Goal: Task Accomplishment & Management: Manage account settings

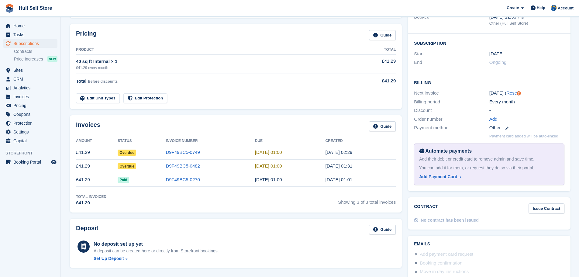
scroll to position [91, 0]
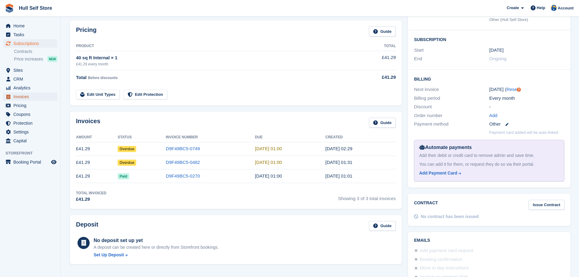
click at [23, 95] on span "Invoices" at bounding box center [31, 96] width 36 height 9
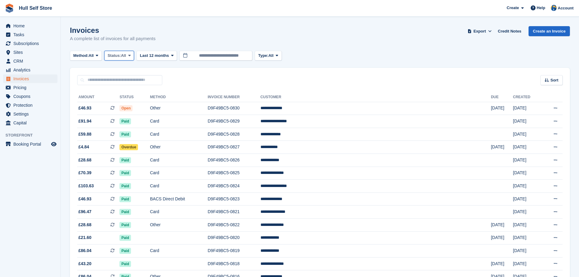
click at [121, 58] on span "Status:" at bounding box center [114, 56] width 13 height 6
click at [124, 103] on link "Open" at bounding box center [133, 102] width 53 height 11
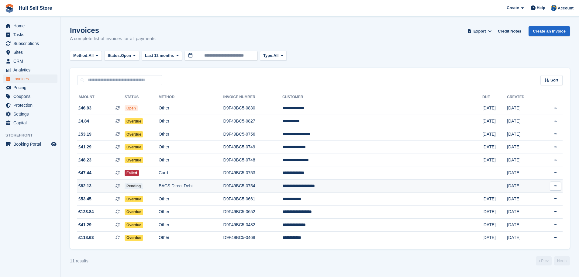
click at [220, 186] on td "BACS Direct Debit" at bounding box center [191, 186] width 64 height 13
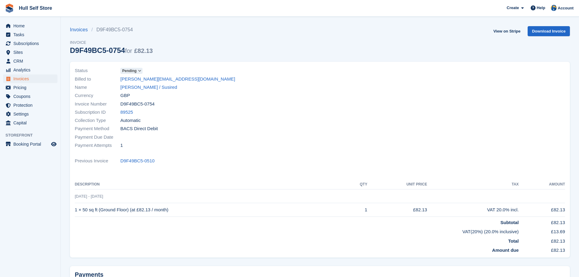
click at [138, 71] on icon at bounding box center [139, 71] width 3 height 4
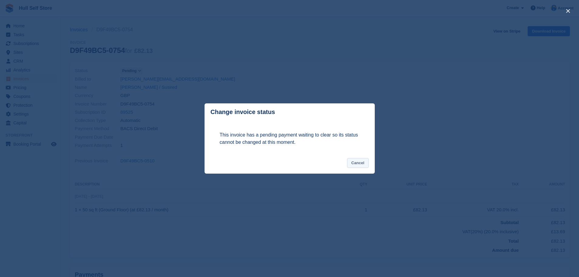
click at [351, 162] on button "Cancel" at bounding box center [358, 163] width 22 height 10
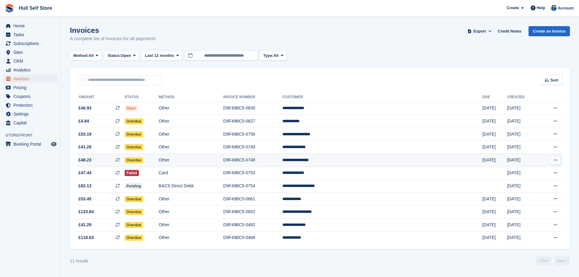
click at [203, 160] on td "Other" at bounding box center [191, 160] width 64 height 13
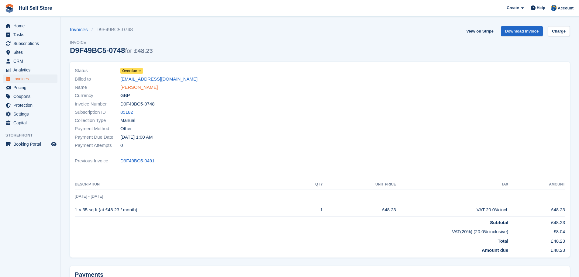
click at [152, 88] on link "Alexander Stoakes" at bounding box center [138, 87] width 37 height 7
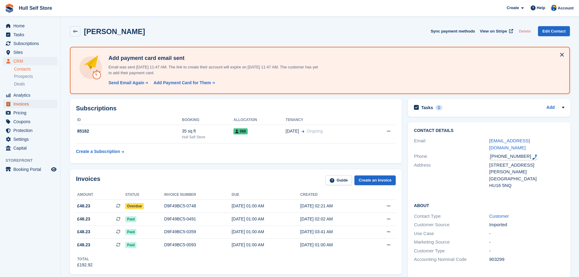
click at [34, 100] on span "Invoices" at bounding box center [31, 104] width 36 height 9
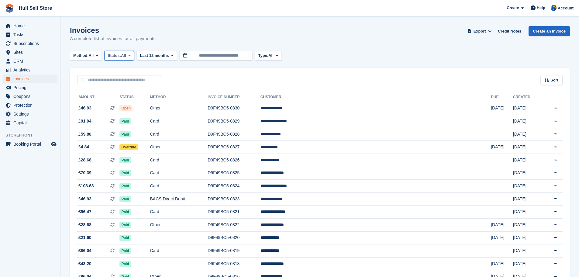
click at [119, 56] on span "Status:" at bounding box center [114, 56] width 13 height 6
click at [126, 100] on link "Open" at bounding box center [133, 102] width 53 height 11
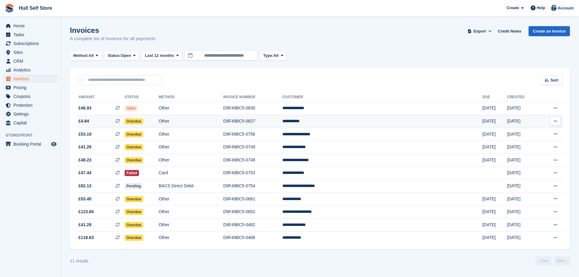
click at [223, 120] on td "Other" at bounding box center [191, 121] width 64 height 13
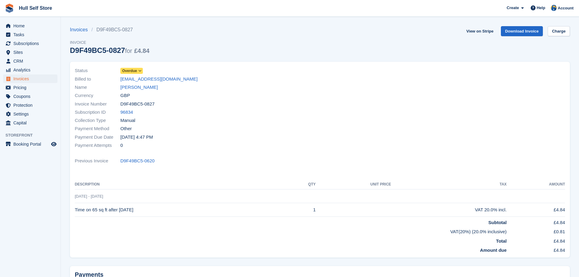
click at [140, 70] on icon at bounding box center [139, 71] width 3 height 4
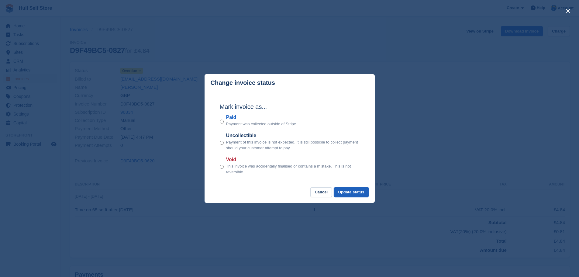
click at [352, 191] on button "Update status" at bounding box center [351, 192] width 35 height 10
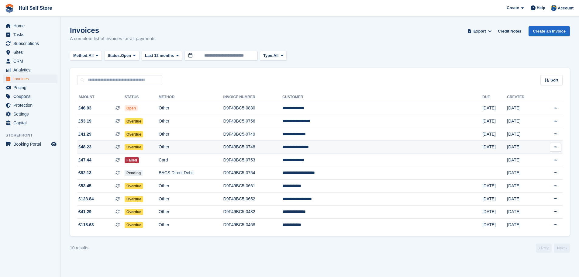
click at [223, 145] on td "Other" at bounding box center [191, 147] width 64 height 13
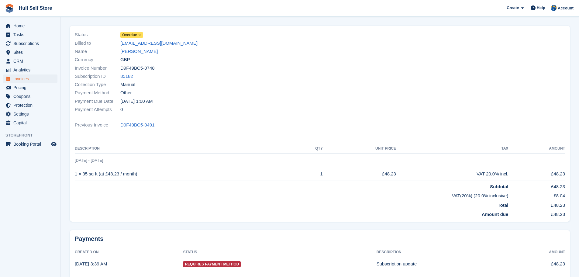
scroll to position [35, 0]
click at [130, 53] on link "[PERSON_NAME]" at bounding box center [138, 52] width 37 height 7
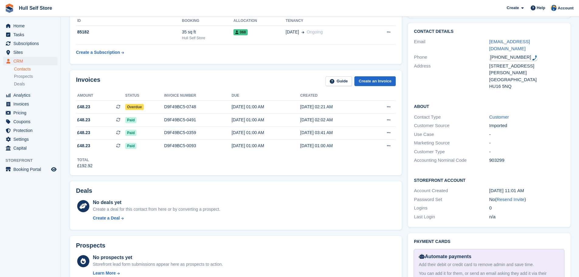
scroll to position [30, 0]
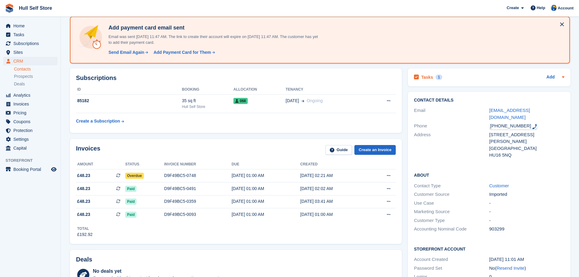
click at [463, 75] on div "Tasks 1 Add" at bounding box center [489, 77] width 150 height 8
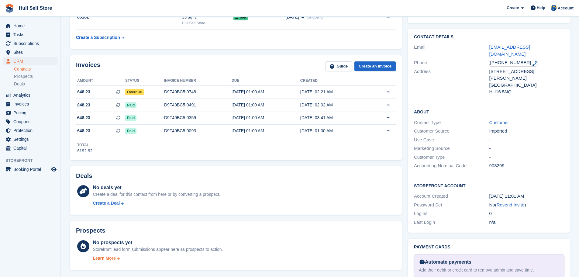
scroll to position [243, 0]
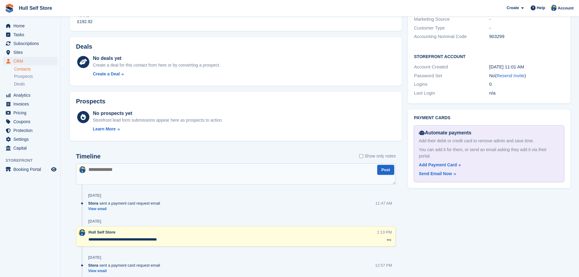
click at [89, 239] on textarea "**********" at bounding box center [232, 240] width 289 height 6
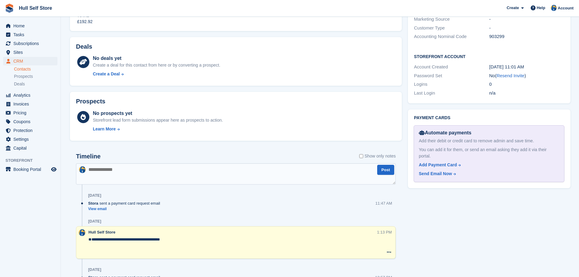
click at [90, 239] on textarea "**********" at bounding box center [232, 246] width 289 height 18
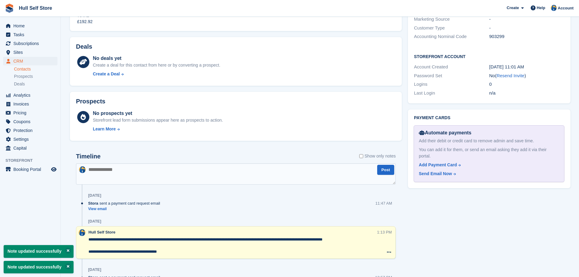
type textarea "**********"
click at [277, 194] on div "19 Sep" at bounding box center [242, 196] width 308 height 10
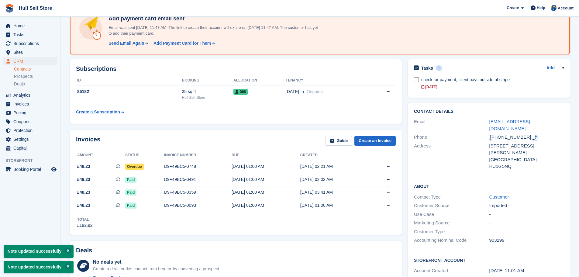
scroll to position [0, 0]
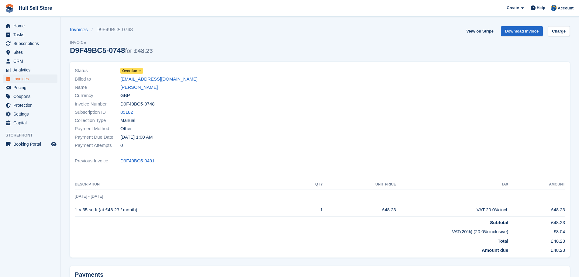
scroll to position [35, 0]
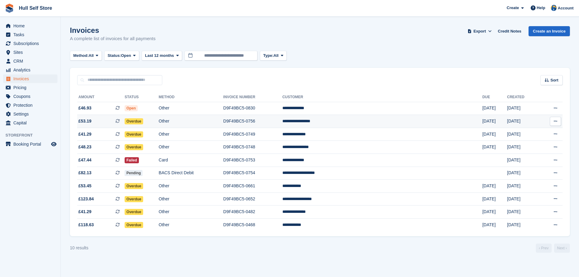
click at [191, 123] on td "Other" at bounding box center [191, 121] width 64 height 13
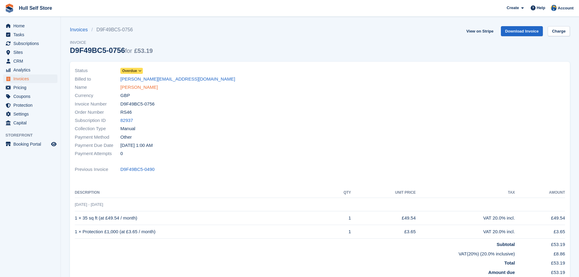
click at [152, 89] on link "Miss Gail Teasdale" at bounding box center [138, 87] width 37 height 7
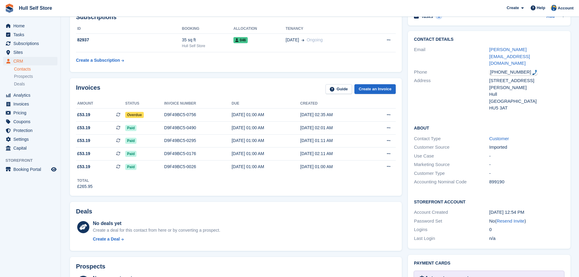
scroll to position [304, 0]
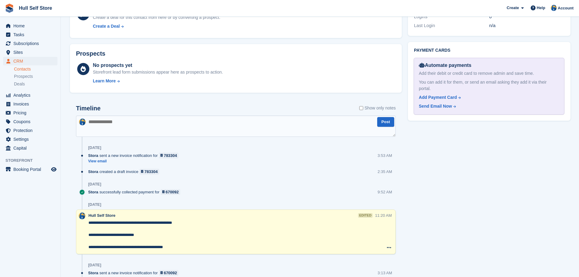
click at [89, 224] on textarea "**********" at bounding box center [231, 235] width 286 height 30
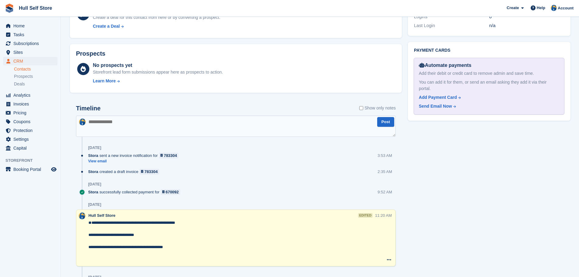
click at [90, 224] on textarea "**********" at bounding box center [231, 241] width 286 height 43
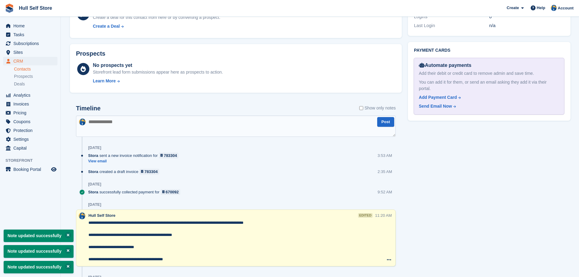
type textarea "**********"
click at [440, 221] on div "Tasks 1 Add check for payment, client pays outside of stripe 08 Aug Contact Det…" at bounding box center [489, 194] width 169 height 804
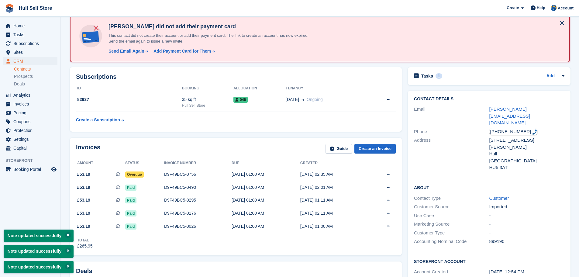
scroll to position [30, 0]
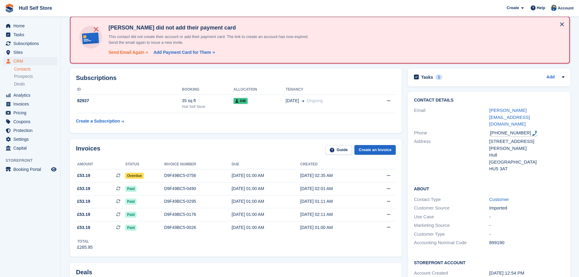
click at [135, 55] on div "Send Email Again" at bounding box center [127, 52] width 36 height 6
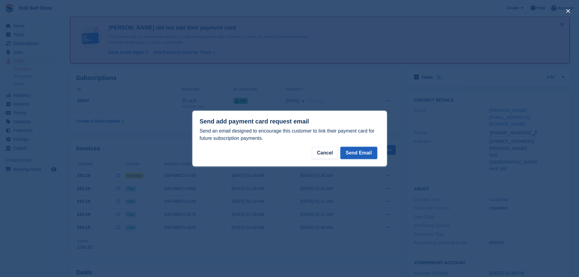
click at [368, 154] on button "Send Email" at bounding box center [358, 153] width 36 height 12
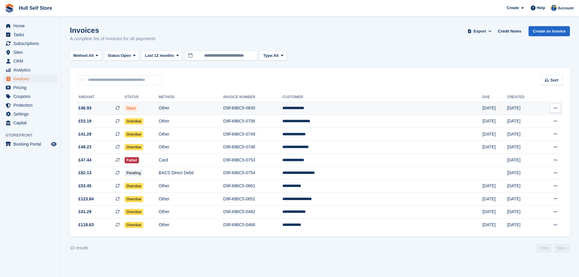
click at [223, 108] on td "Other" at bounding box center [191, 108] width 64 height 13
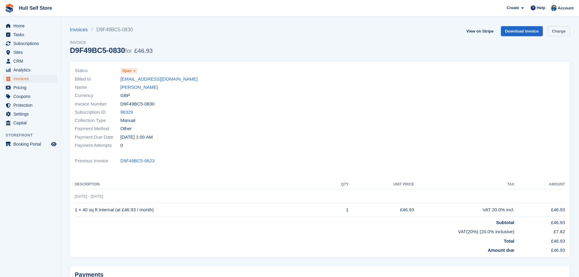
click at [561, 31] on link "Charge" at bounding box center [559, 31] width 22 height 10
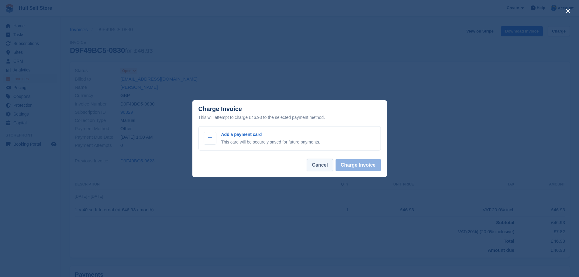
click at [315, 167] on button "Cancel" at bounding box center [320, 165] width 26 height 12
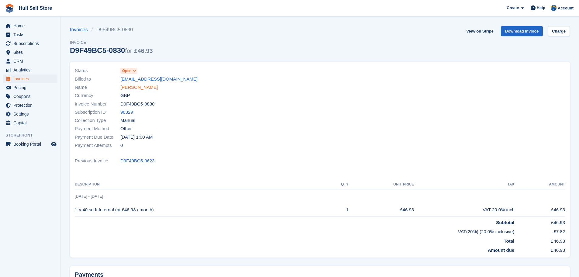
click at [142, 88] on link "[PERSON_NAME]" at bounding box center [138, 87] width 37 height 7
